Goal: Transaction & Acquisition: Subscribe to service/newsletter

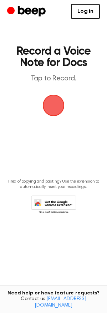
click at [52, 98] on span "button" at bounding box center [53, 105] width 26 height 26
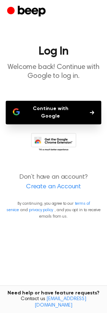
click at [77, 108] on button "Continue with Google" at bounding box center [54, 113] width 96 height 24
click at [69, 79] on p "Welcome back! Continue with Google to log in." at bounding box center [54, 72] width 96 height 18
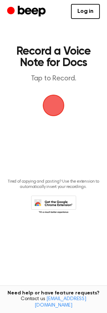
click at [53, 103] on span "button" at bounding box center [54, 105] width 30 height 30
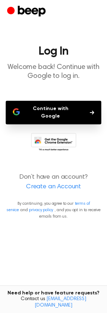
click at [62, 182] on link "Create an Account" at bounding box center [53, 187] width 93 height 10
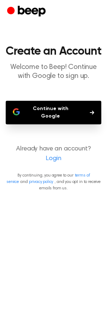
click at [59, 107] on button "Continue with Google" at bounding box center [54, 113] width 96 height 24
